Goal: Find contact information: Find contact information

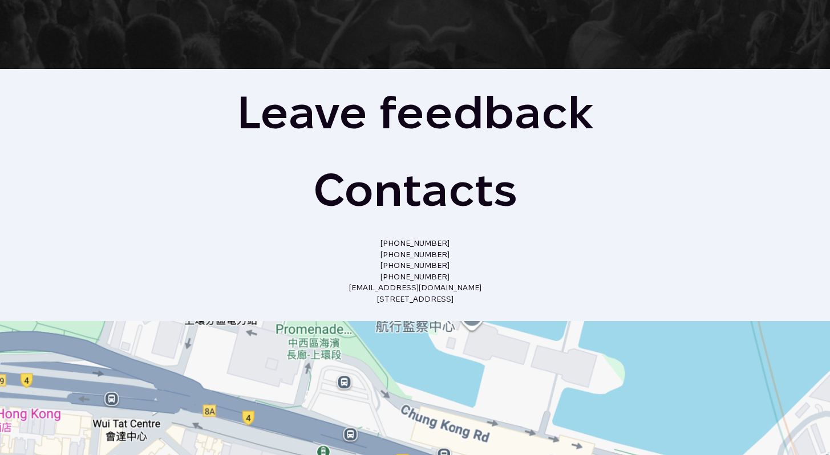
scroll to position [767, 0]
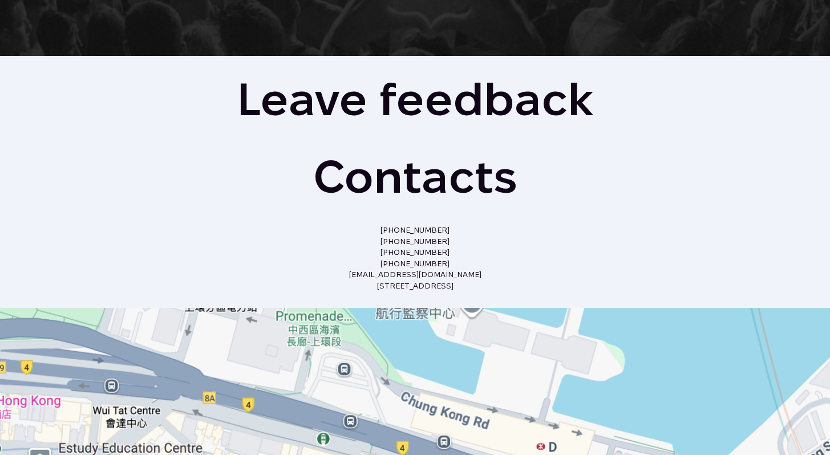
drag, startPoint x: 503, startPoint y: 287, endPoint x: 374, endPoint y: 229, distance: 141.8
click at [374, 229] on p "[PHONE_NUMBER] [PHONE_NUMBER] [PHONE_NUMBER] [PHONE_NUMBER] [EMAIL_ADDRESS][DOM…" at bounding box center [415, 258] width 397 height 67
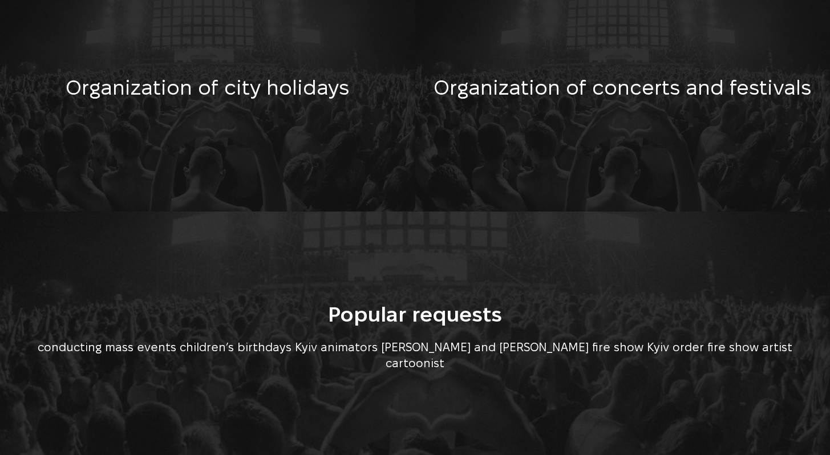
scroll to position [0, 0]
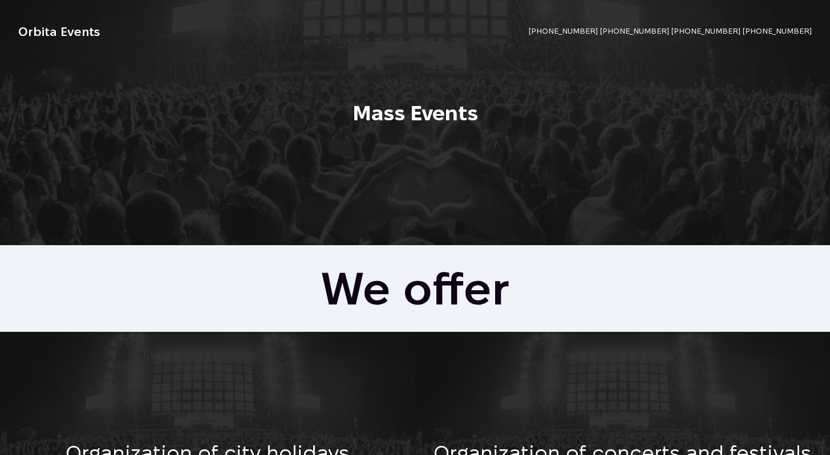
drag, startPoint x: 568, startPoint y: 26, endPoint x: 811, endPoint y: 34, distance: 243.2
click at [811, 34] on p "[PHONE_NUMBER] [PHONE_NUMBER] [PHONE_NUMBER] [PHONE_NUMBER]" at bounding box center [553, 31] width 517 height 11
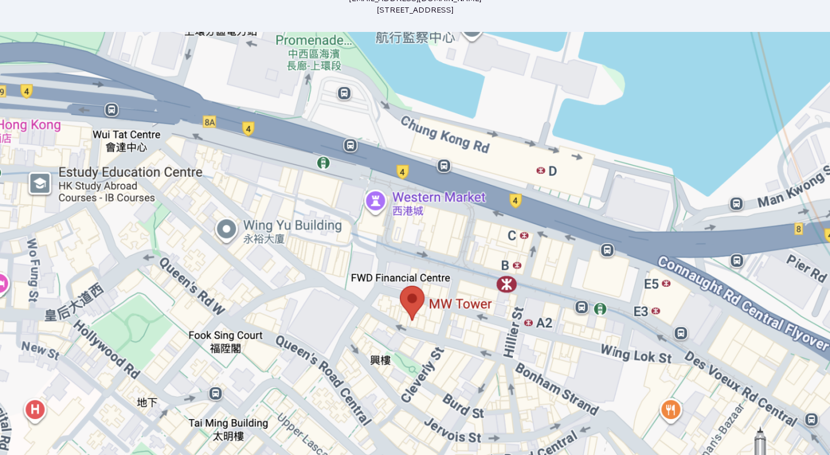
scroll to position [1044, 0]
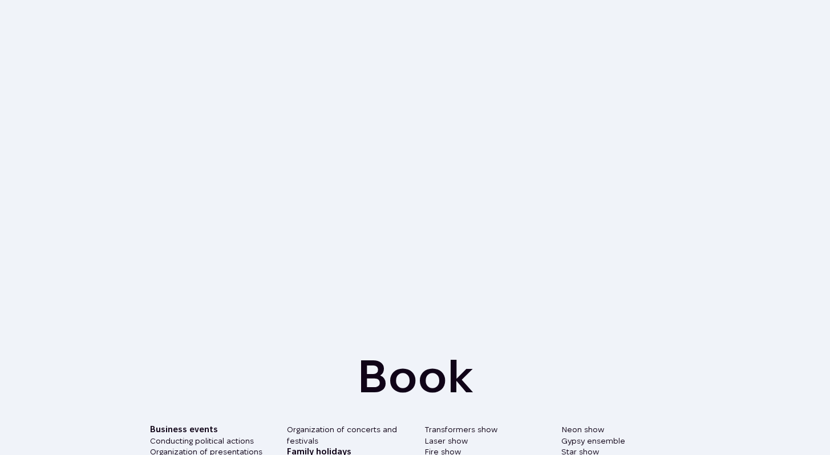
scroll to position [1576, 0]
